Goal: Obtain resource: Obtain resource

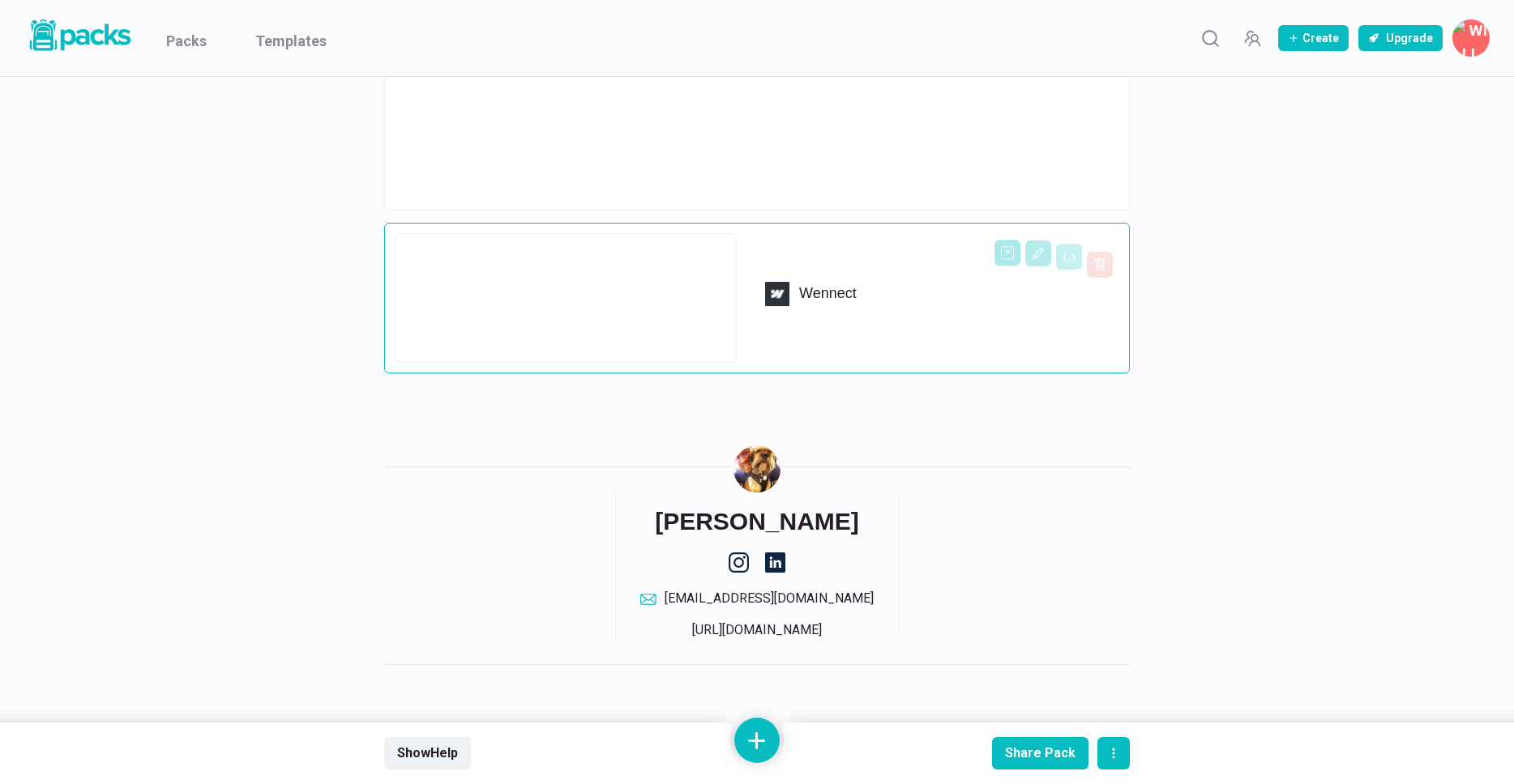
scroll to position [2720, 0]
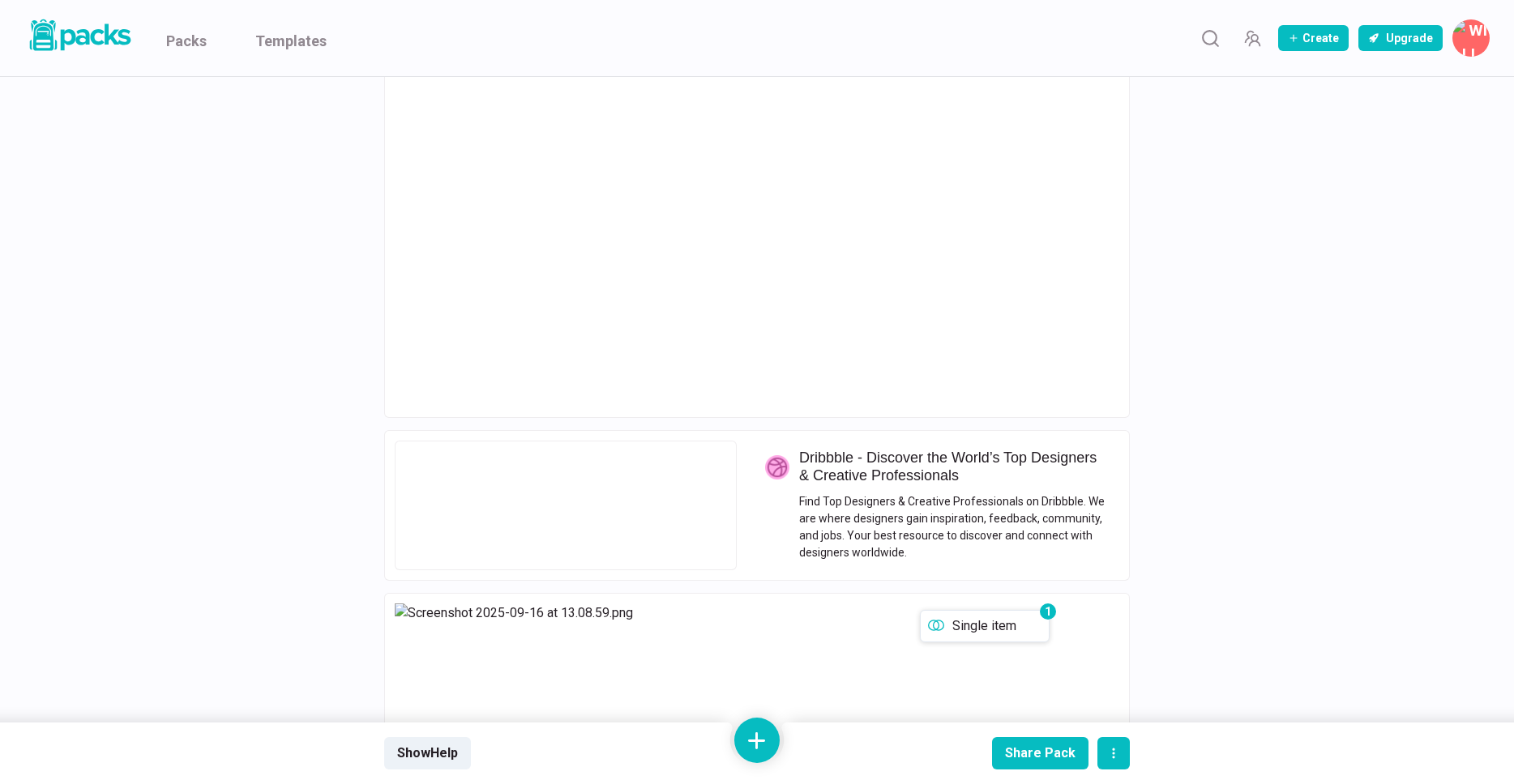
scroll to position [2043, 0]
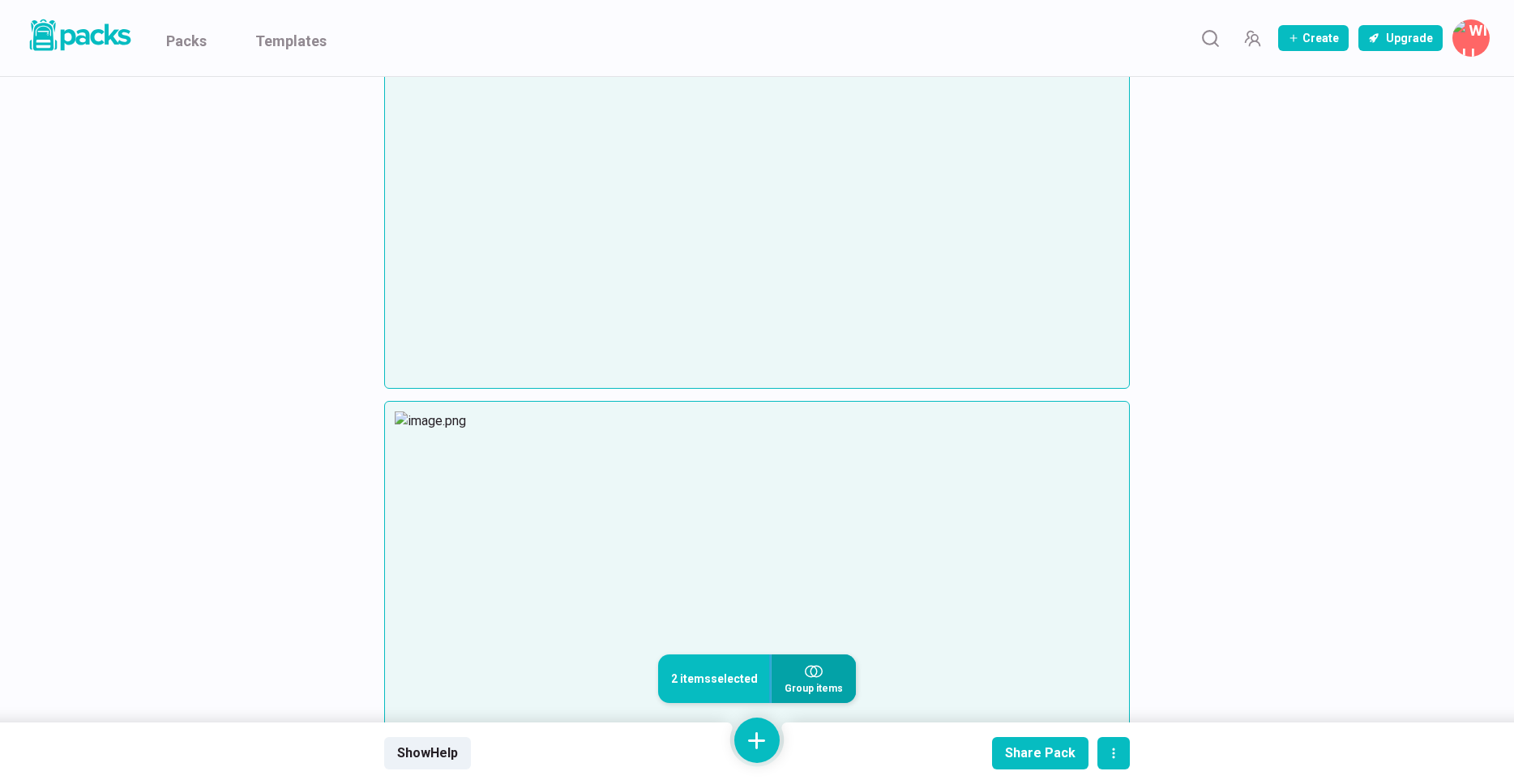
click at [817, 678] on icon "button" at bounding box center [813, 671] width 18 height 18
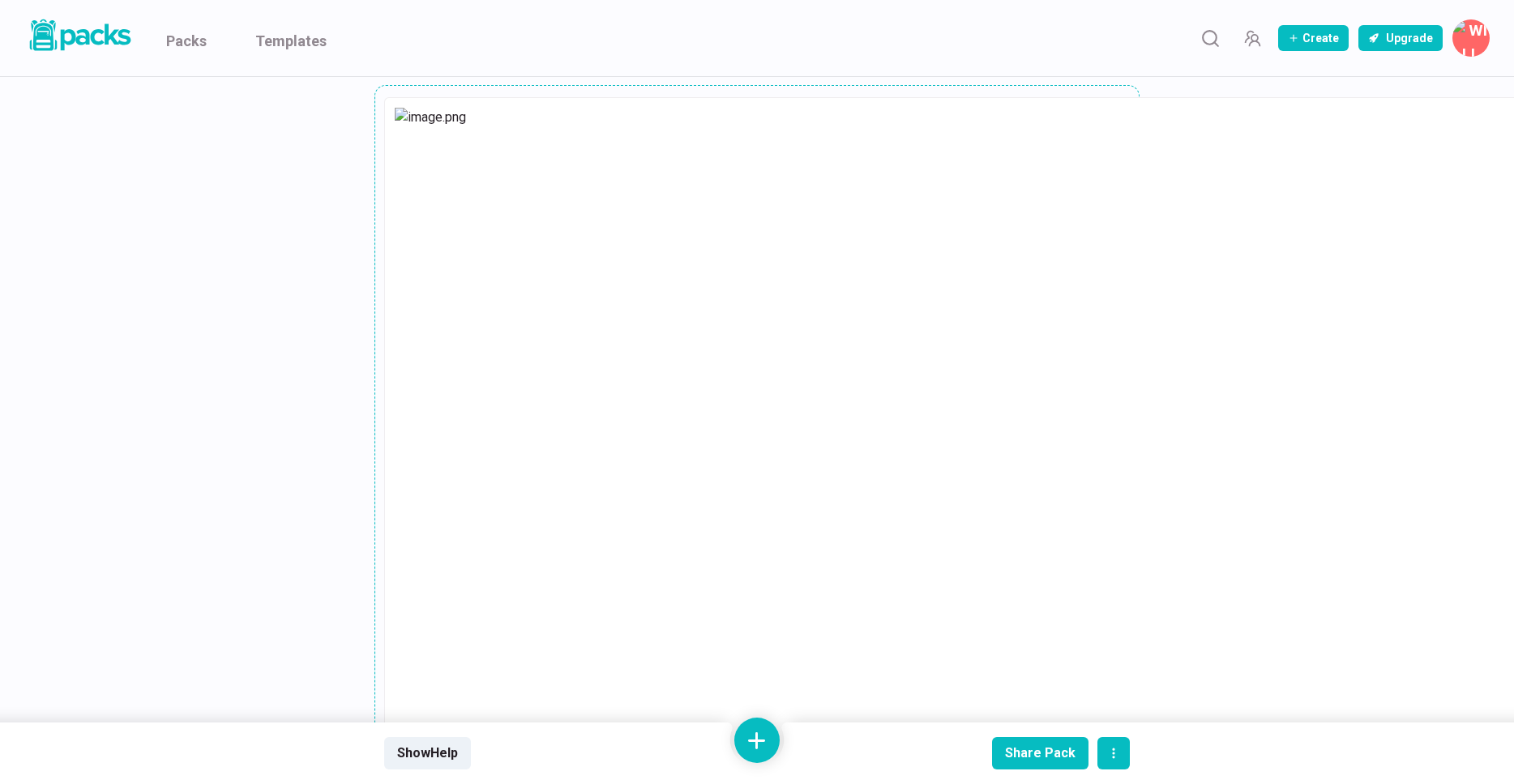
scroll to position [105, 0]
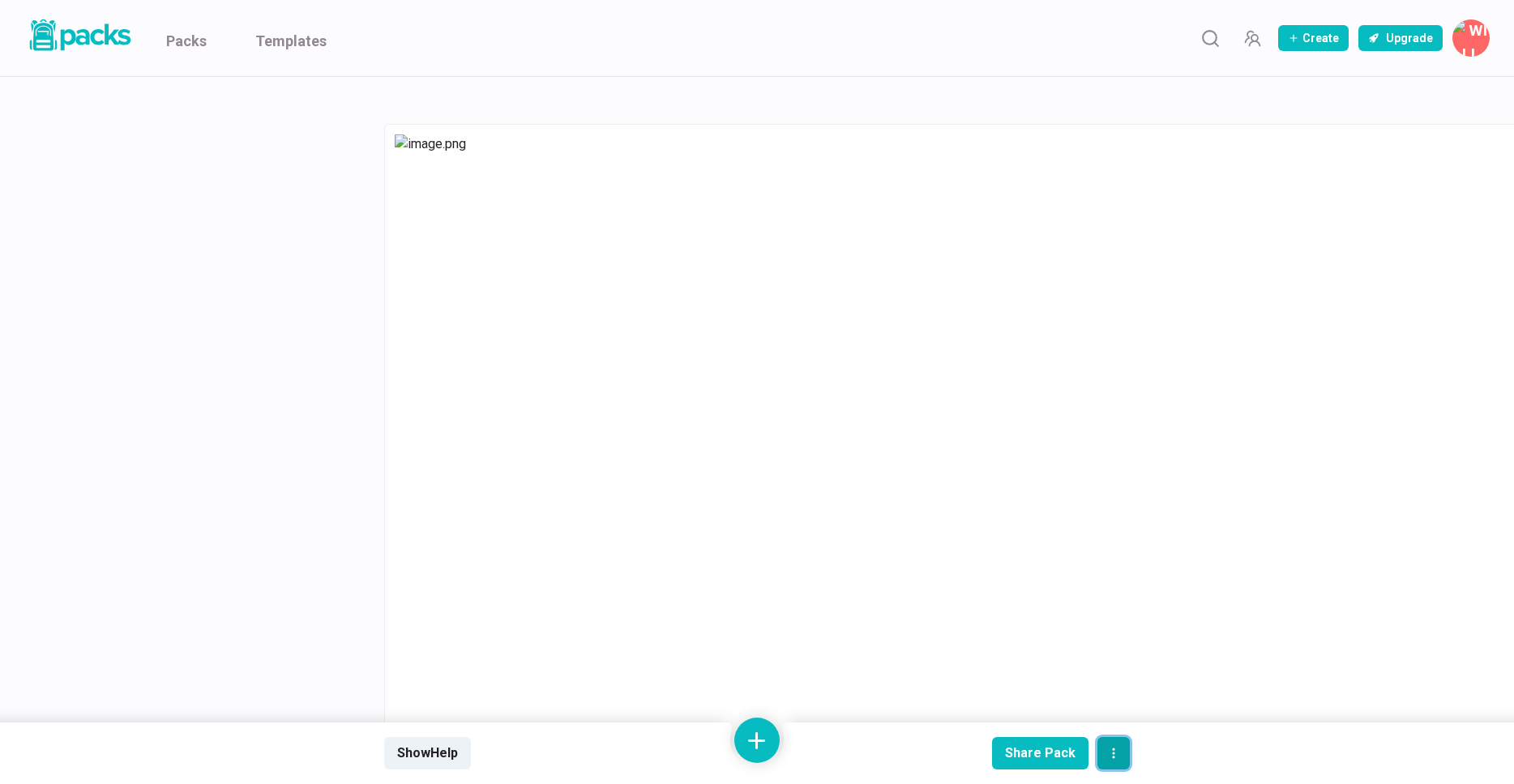
click at [1121, 746] on button "actions" at bounding box center [1114, 753] width 33 height 32
click at [1149, 639] on button "Preview pack" at bounding box center [1159, 628] width 121 height 40
